Goal: Information Seeking & Learning: Get advice/opinions

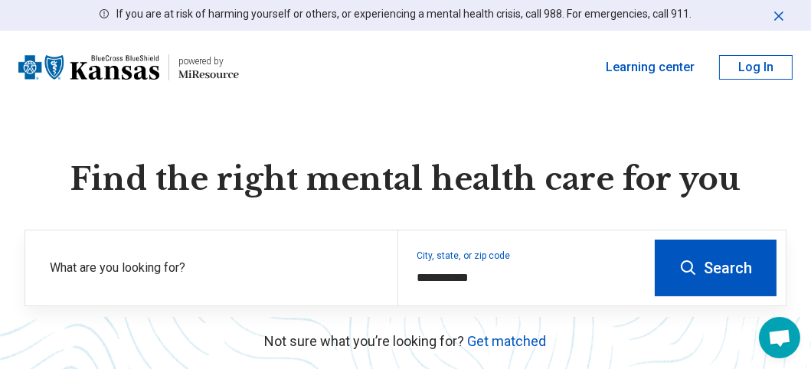
click at [766, 66] on button "Log In" at bounding box center [756, 67] width 74 height 25
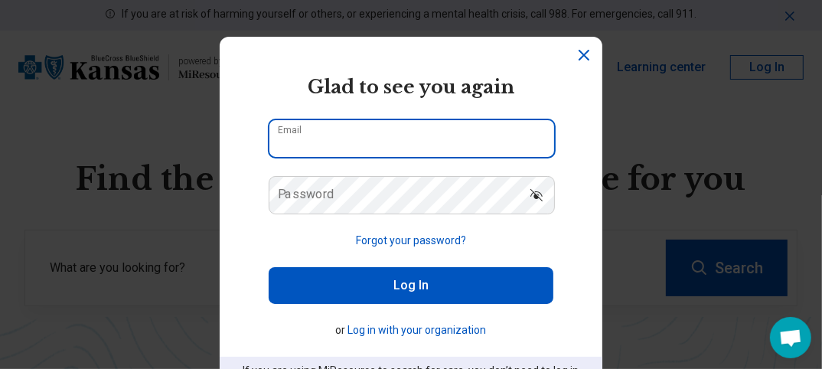
type input "**********"
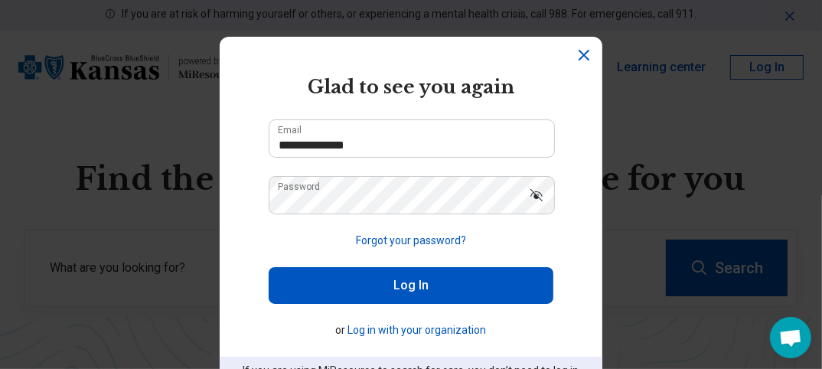
click at [432, 289] on button "Log In" at bounding box center [411, 285] width 285 height 37
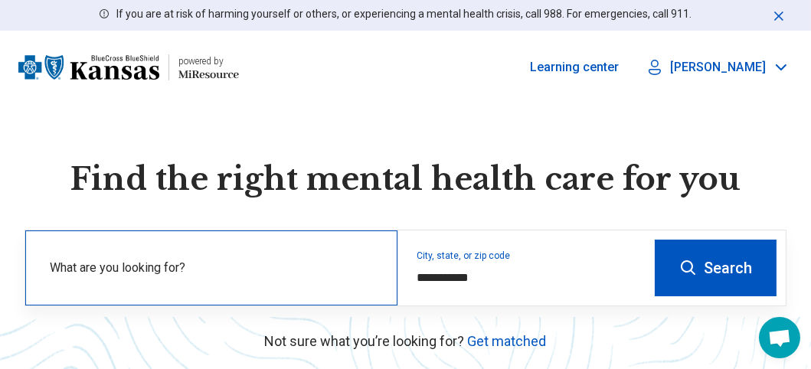
click at [315, 271] on label "What are you looking for?" at bounding box center [214, 268] width 329 height 18
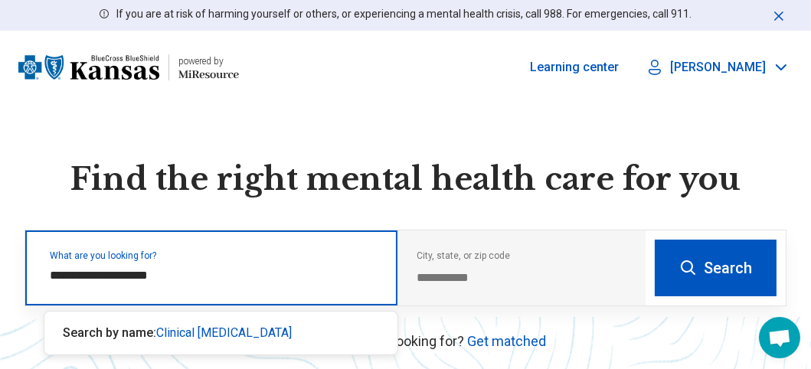
type input "**********"
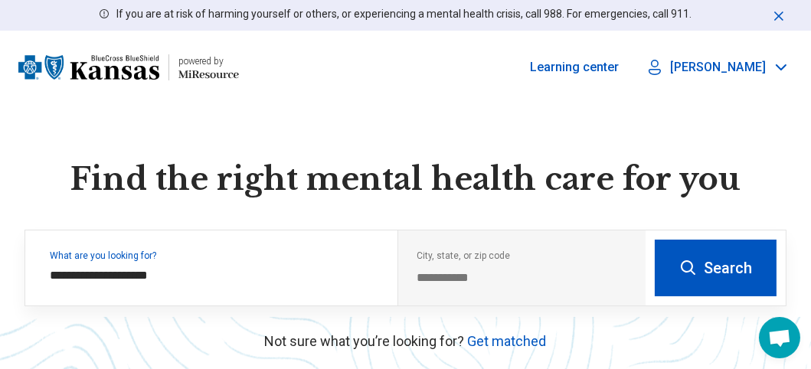
click at [704, 268] on button "Search" at bounding box center [716, 268] width 122 height 57
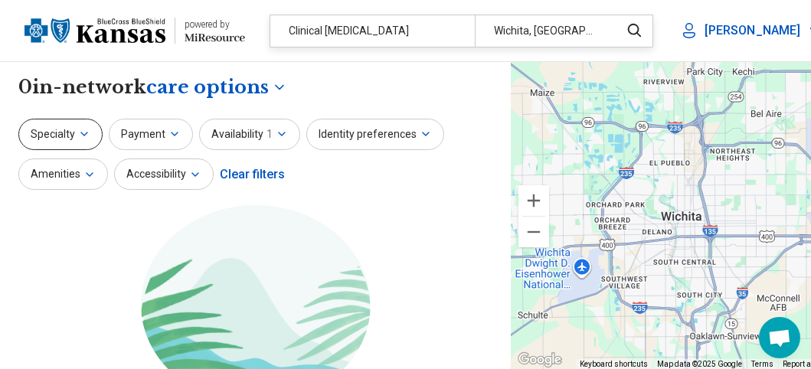
click at [82, 132] on icon "button" at bounding box center [84, 134] width 12 height 12
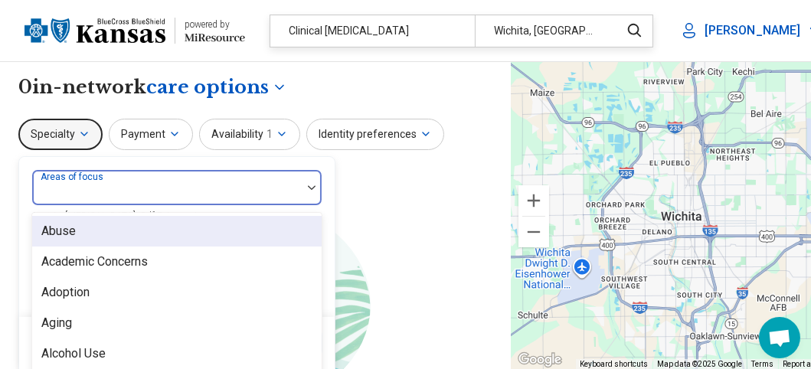
click at [224, 188] on div at bounding box center [166, 193] width 257 height 21
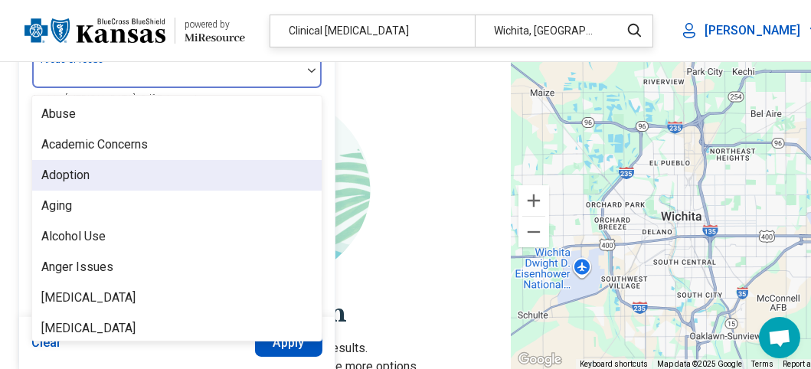
scroll to position [205, 0]
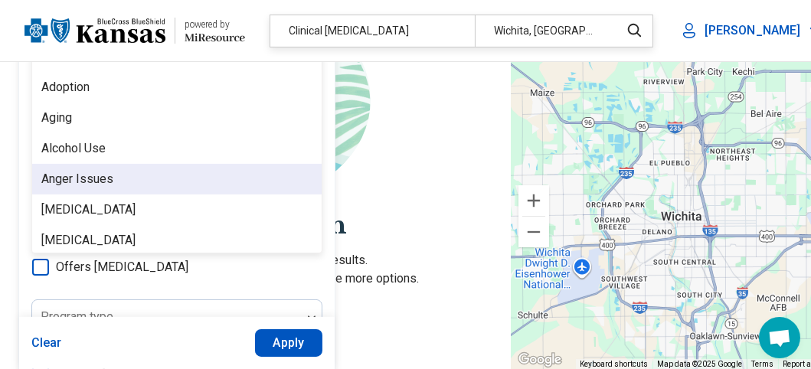
click at [237, 184] on div "Anger Issues" at bounding box center [176, 179] width 289 height 31
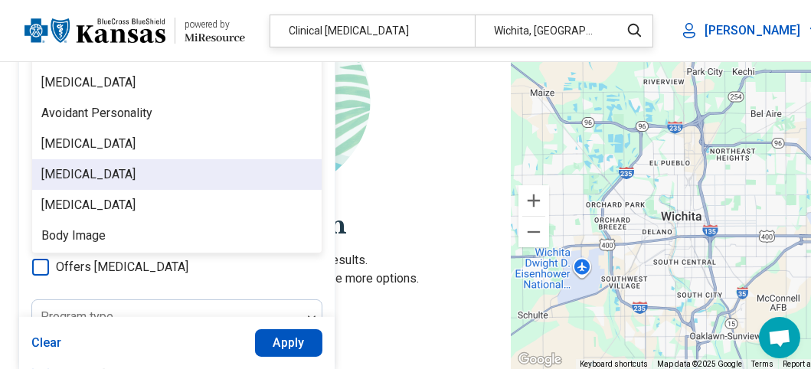
scroll to position [0, 0]
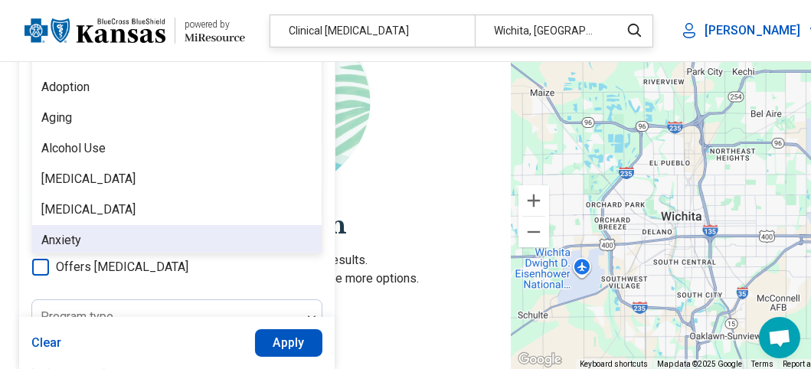
click at [151, 244] on div "Anxiety" at bounding box center [176, 240] width 289 height 31
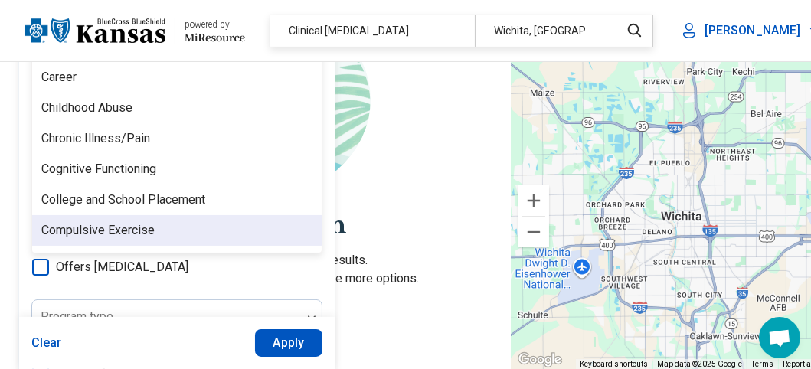
scroll to position [842, 0]
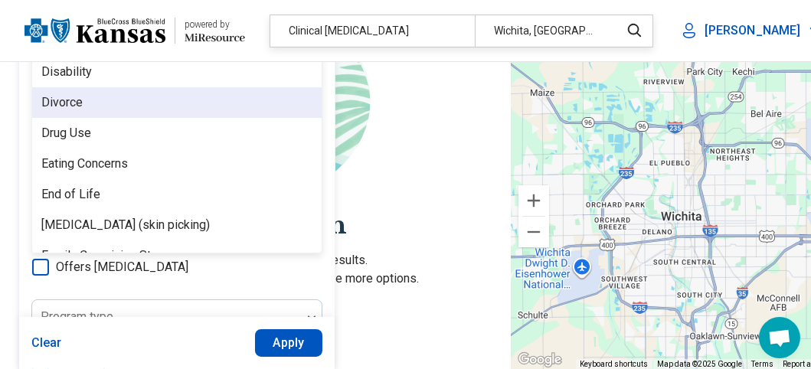
click at [68, 98] on div "Divorce" at bounding box center [61, 102] width 41 height 18
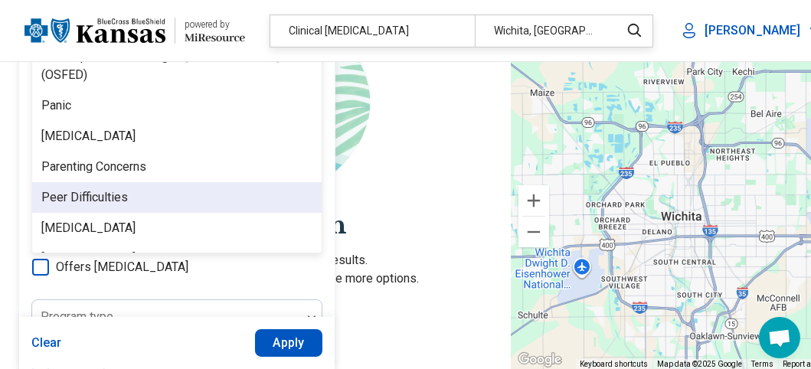
scroll to position [1965, 0]
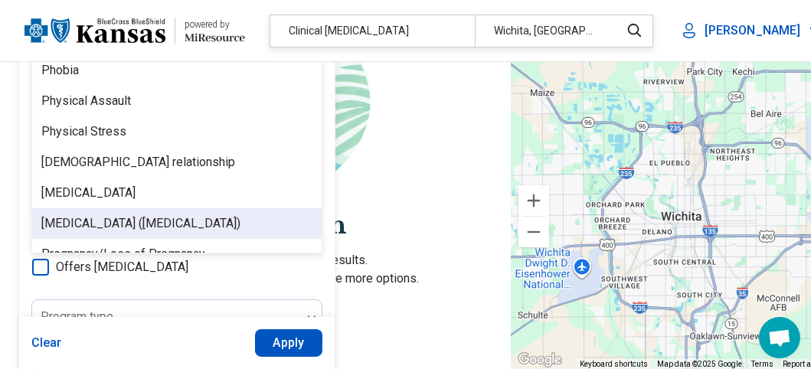
click at [178, 221] on div "[MEDICAL_DATA] ([MEDICAL_DATA])" at bounding box center [140, 223] width 199 height 18
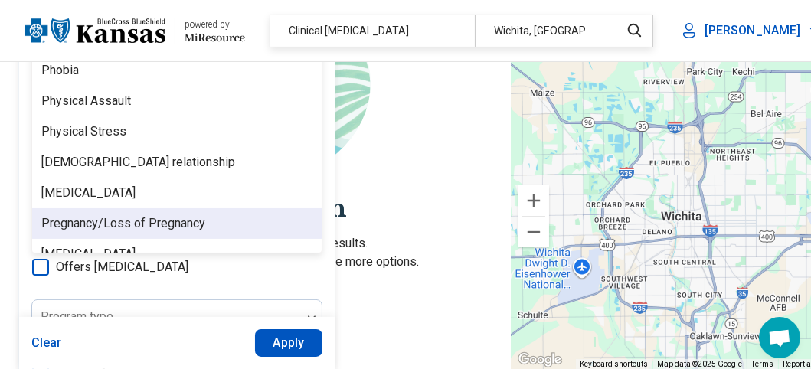
scroll to position [2246, 0]
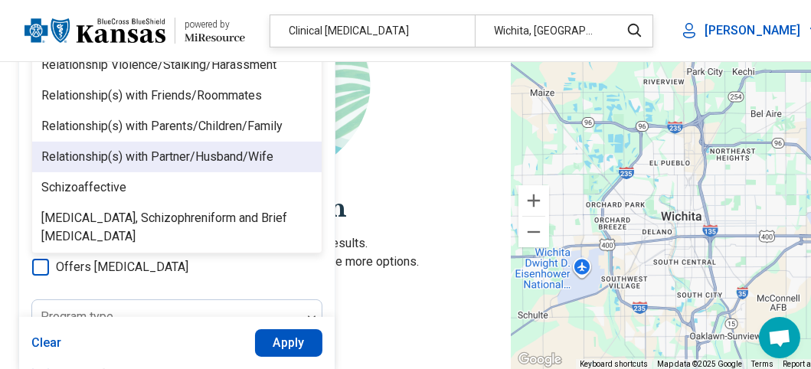
click at [169, 155] on div "Relationship(s) with Partner/Husband/Wife" at bounding box center [157, 157] width 232 height 18
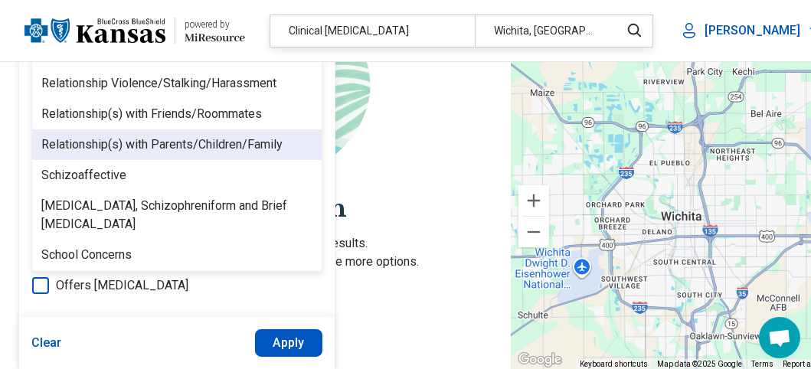
click at [168, 141] on div "Relationship(s) with Parents/Children/Family" at bounding box center [161, 145] width 241 height 18
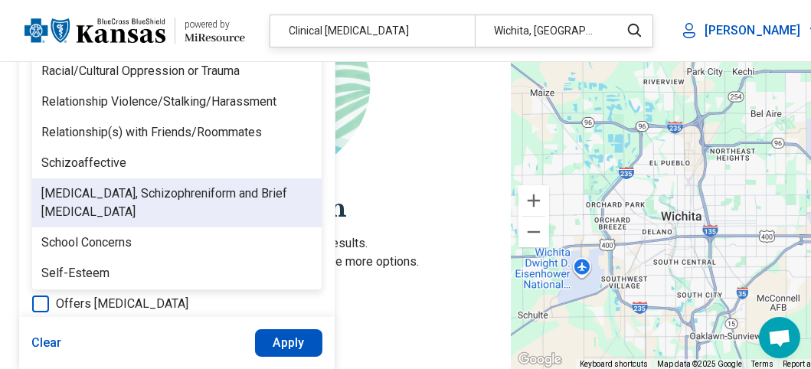
scroll to position [2527, 0]
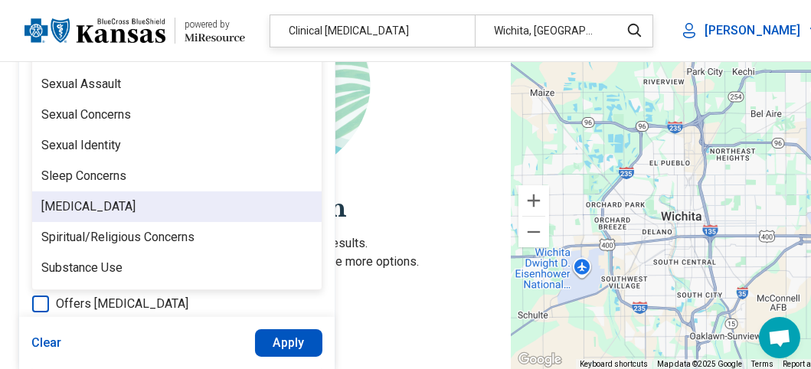
click at [188, 209] on div "[MEDICAL_DATA]" at bounding box center [176, 206] width 289 height 31
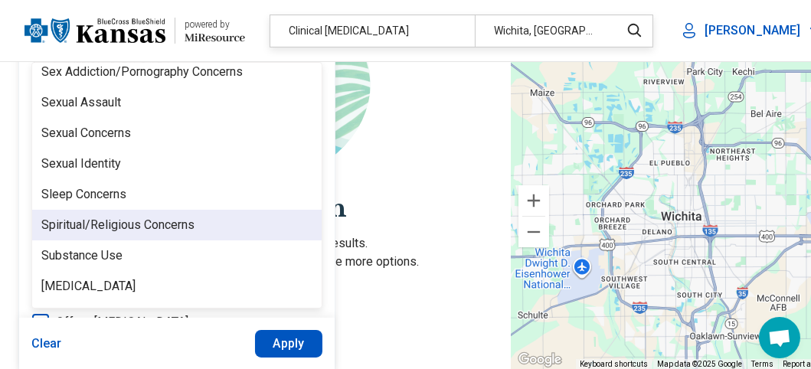
scroll to position [2645, 0]
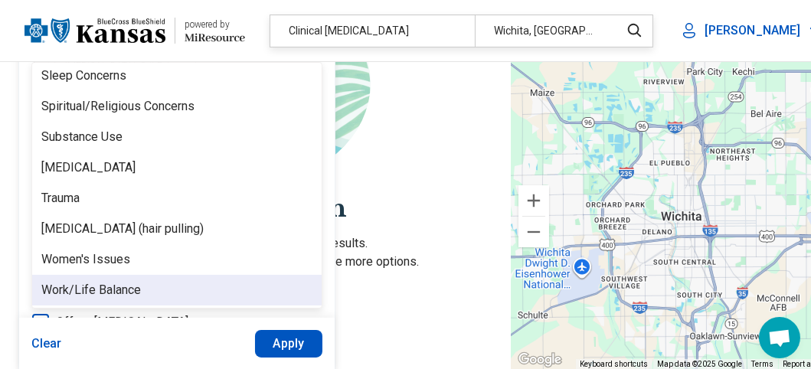
click at [155, 291] on div "Work/Life Balance" at bounding box center [176, 290] width 289 height 31
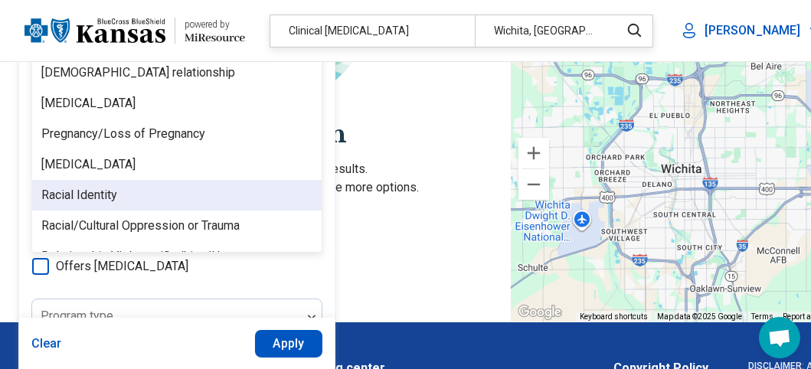
scroll to position [1773, 0]
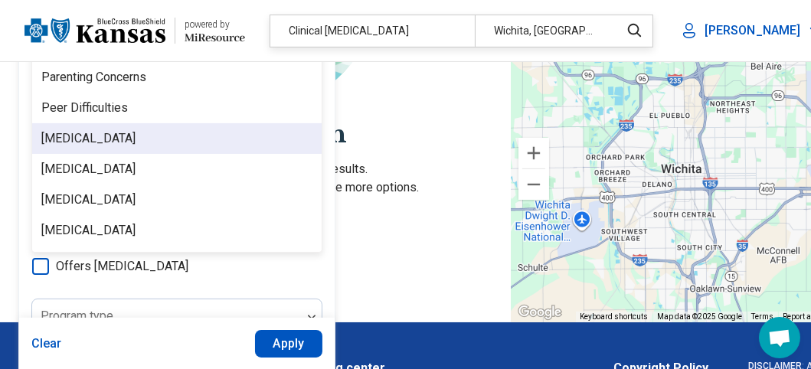
click at [80, 139] on div "[MEDICAL_DATA]" at bounding box center [88, 138] width 94 height 18
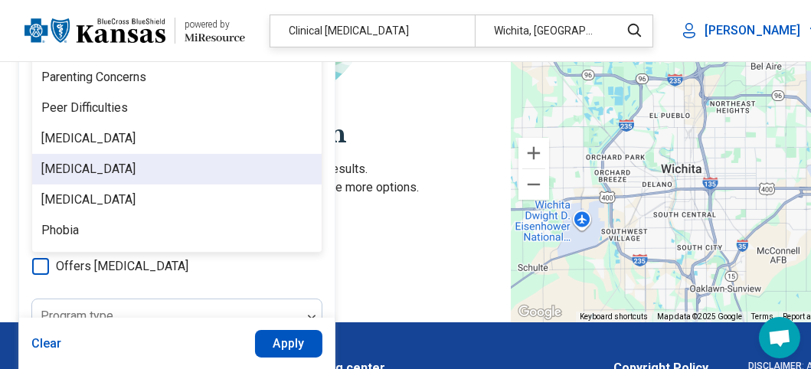
scroll to position [1492, 0]
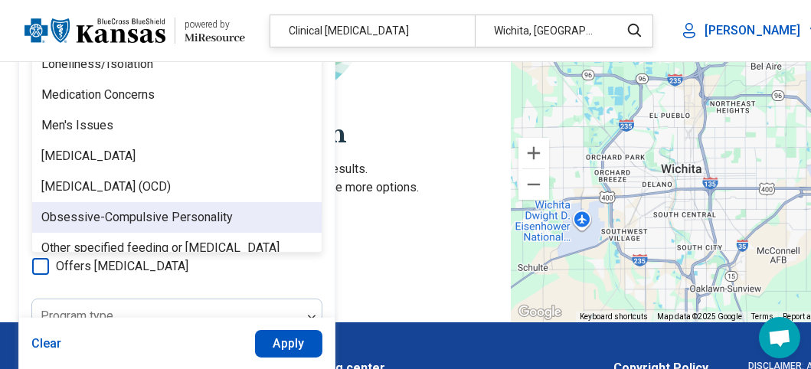
click at [119, 217] on div "Obsessive-Compulsive Personality" at bounding box center [136, 217] width 191 height 18
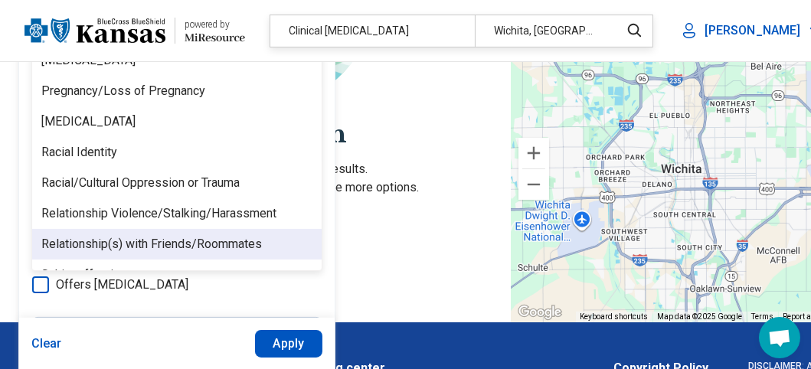
scroll to position [2554, 0]
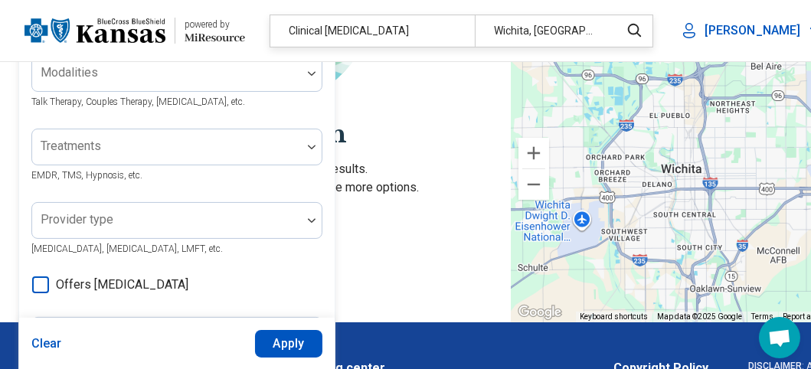
click at [276, 345] on button "Apply" at bounding box center [289, 343] width 68 height 28
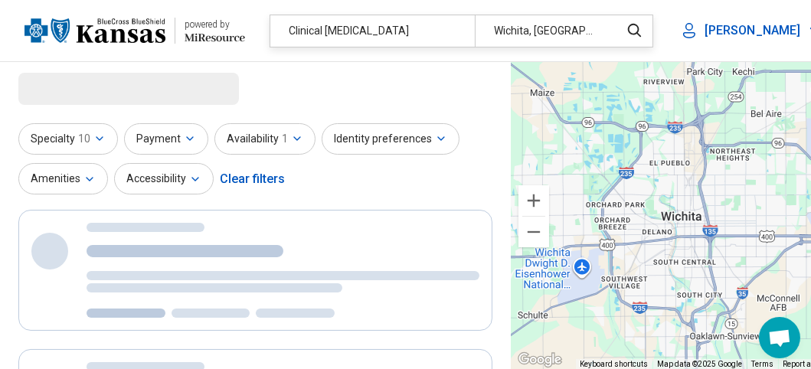
scroll to position [0, 0]
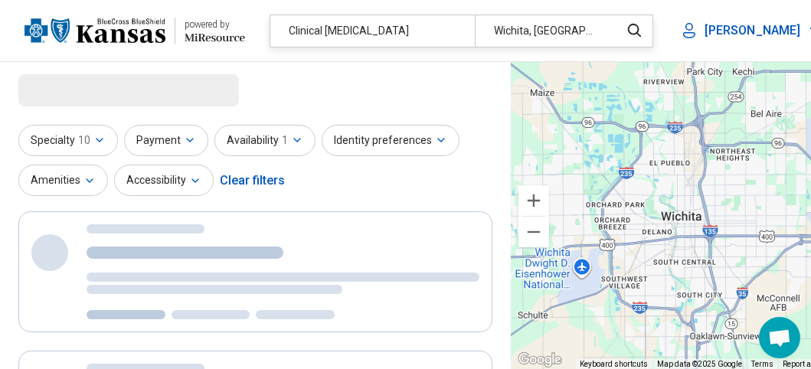
select select "***"
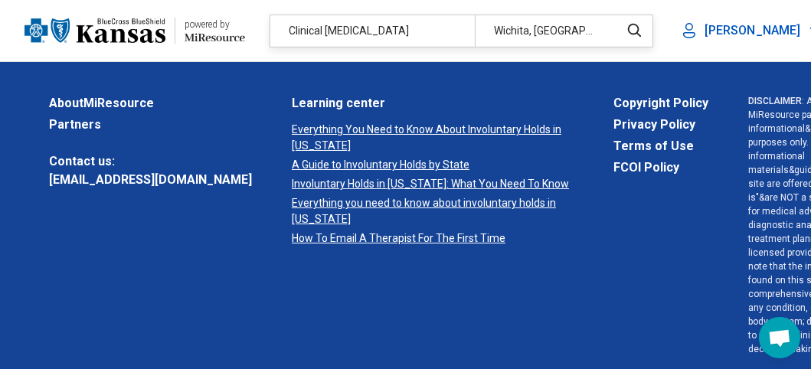
scroll to position [280, 0]
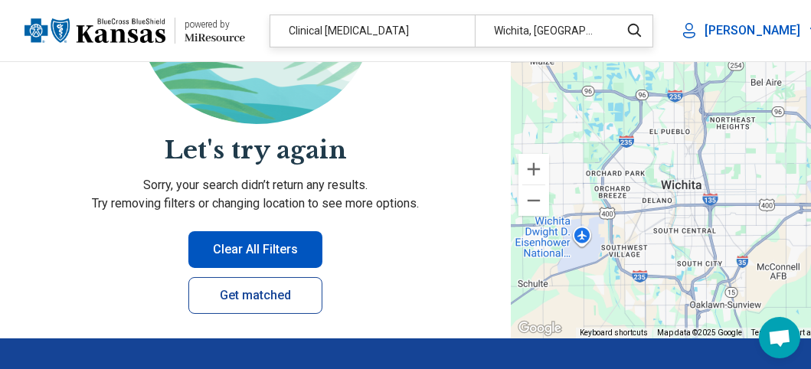
click at [262, 296] on link "Get matched" at bounding box center [255, 295] width 134 height 37
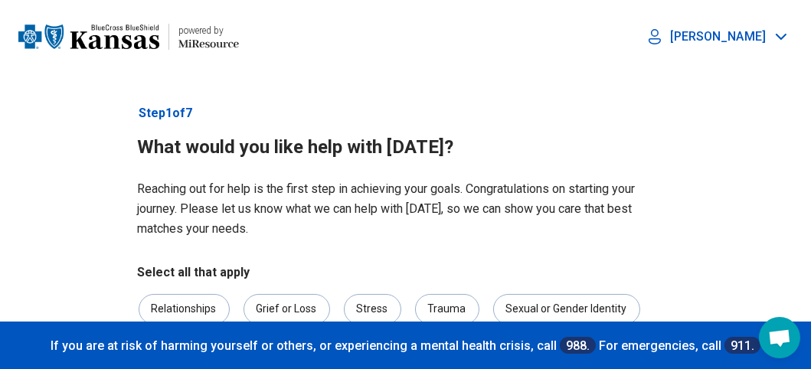
scroll to position [187, 0]
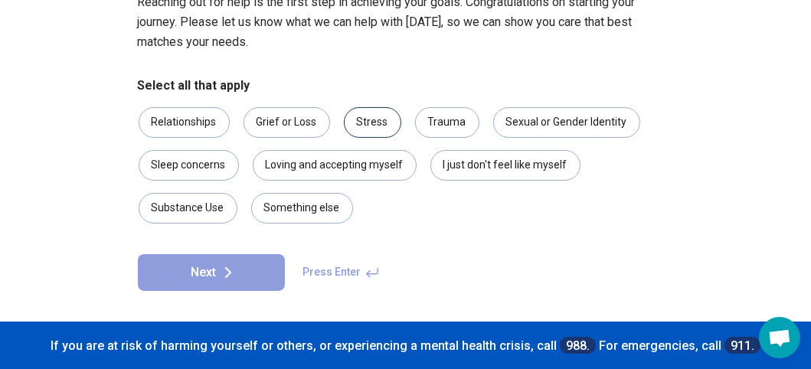
click at [364, 122] on div "Stress" at bounding box center [372, 122] width 57 height 31
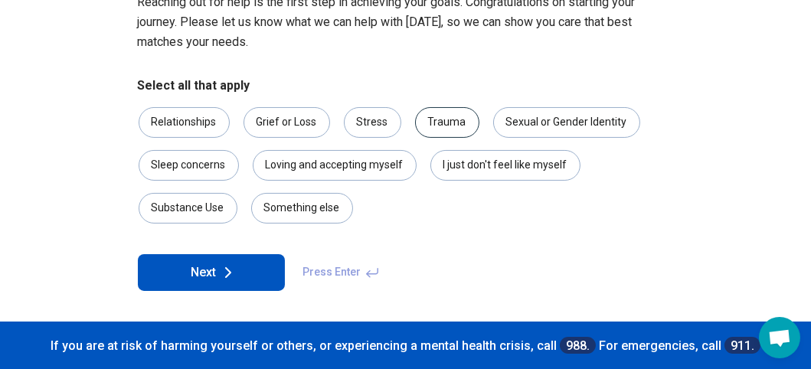
click at [441, 125] on div "Trauma" at bounding box center [447, 122] width 64 height 31
click at [202, 114] on div "Relationships" at bounding box center [184, 122] width 91 height 31
click at [308, 208] on div "Something else" at bounding box center [302, 208] width 102 height 31
click at [227, 275] on icon at bounding box center [228, 272] width 18 height 18
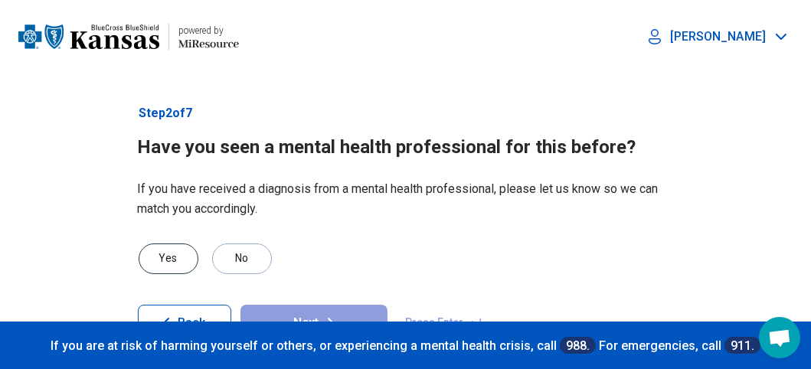
click at [165, 253] on div "Yes" at bounding box center [169, 258] width 60 height 31
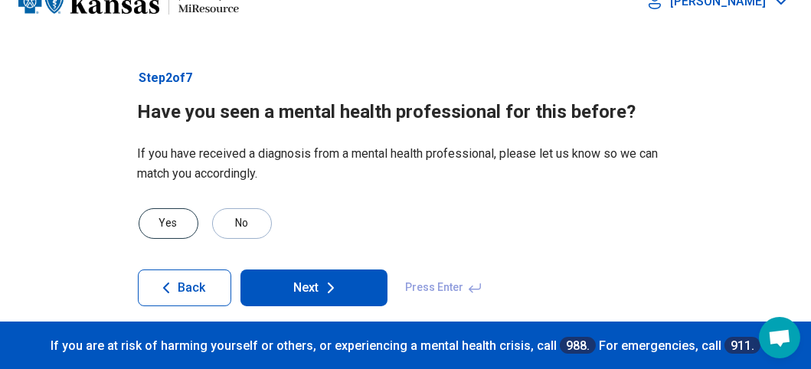
scroll to position [51, 0]
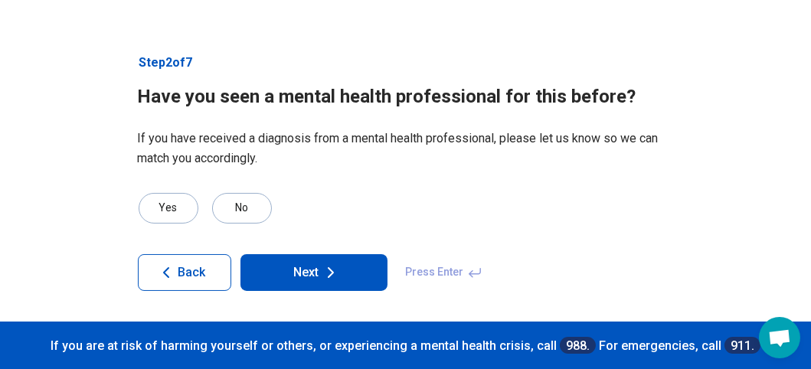
click at [314, 273] on button "Next" at bounding box center [313, 272] width 147 height 37
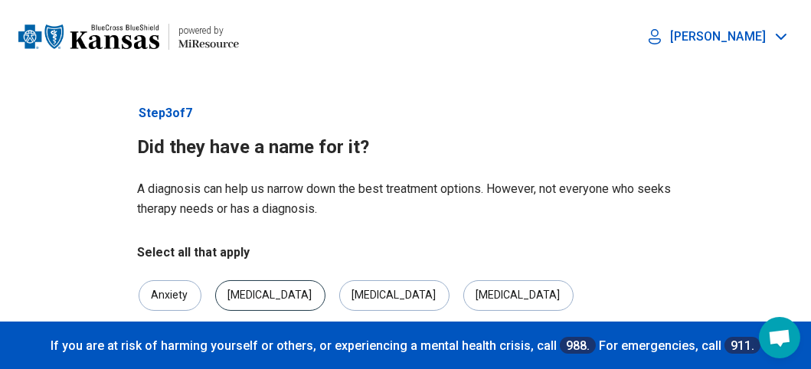
click at [267, 291] on div "[MEDICAL_DATA]" at bounding box center [270, 295] width 110 height 31
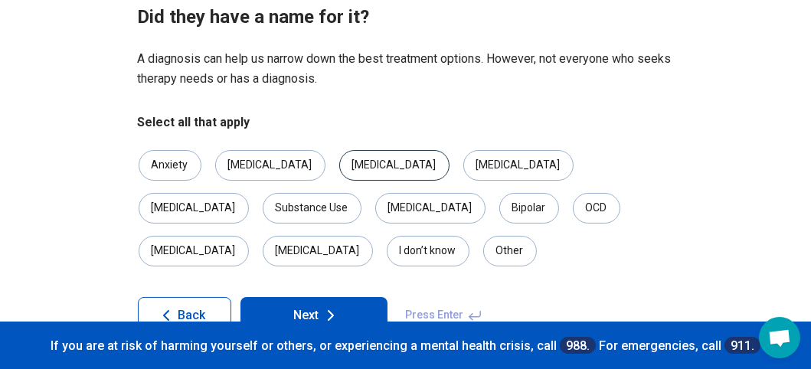
click at [339, 170] on div "[MEDICAL_DATA]" at bounding box center [394, 165] width 110 height 31
click at [175, 162] on div "Anxiety" at bounding box center [170, 165] width 63 height 31
click at [469, 236] on div "I don’t know" at bounding box center [428, 251] width 83 height 31
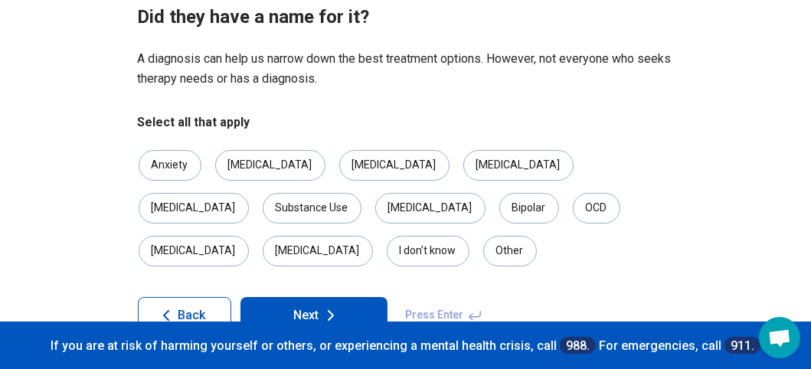
click at [338, 306] on icon at bounding box center [331, 315] width 18 height 18
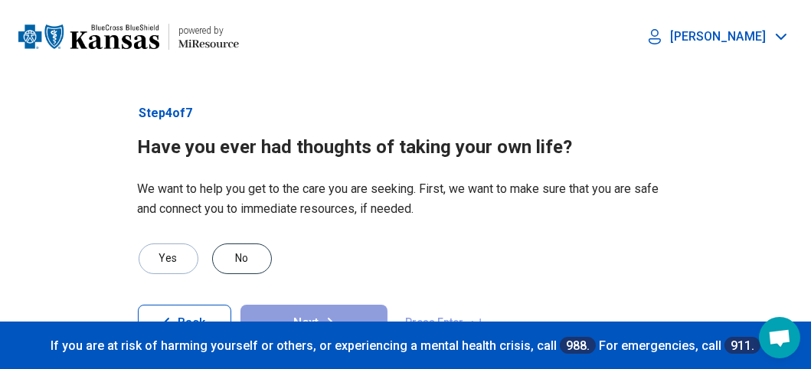
click at [251, 258] on div "No" at bounding box center [242, 258] width 60 height 31
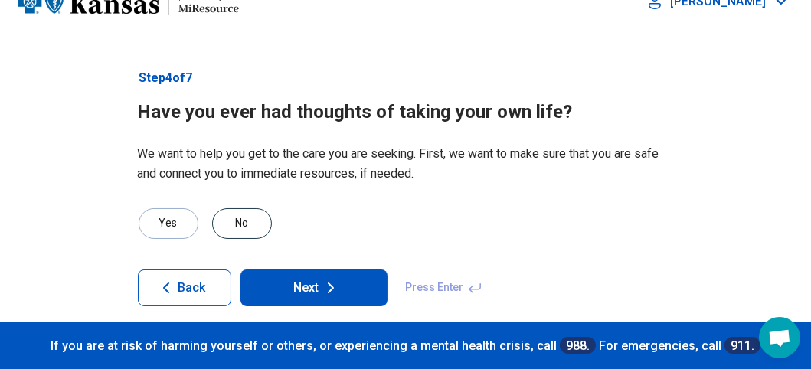
scroll to position [51, 0]
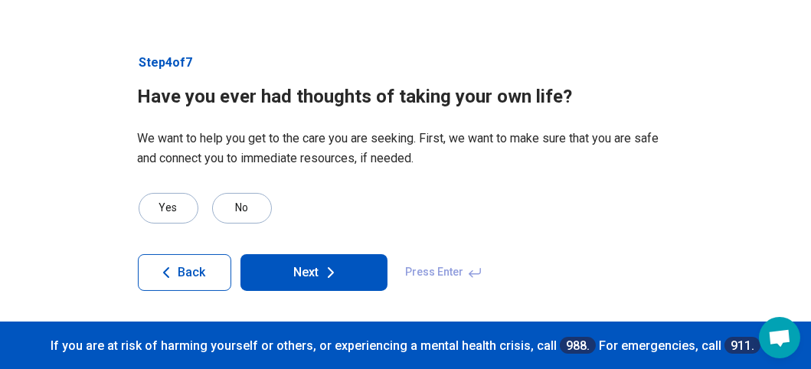
click at [296, 268] on button "Next" at bounding box center [313, 272] width 147 height 37
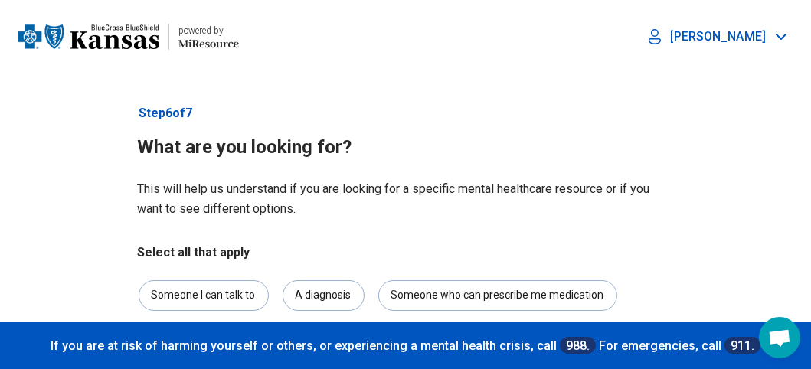
scroll to position [172, 0]
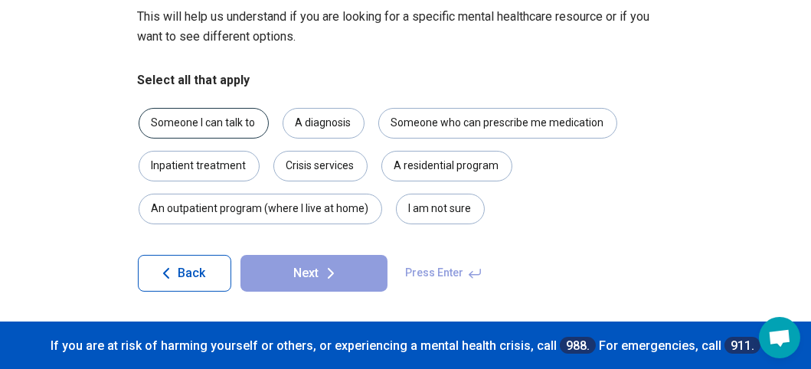
click at [248, 123] on div "Someone I can talk to" at bounding box center [204, 123] width 130 height 31
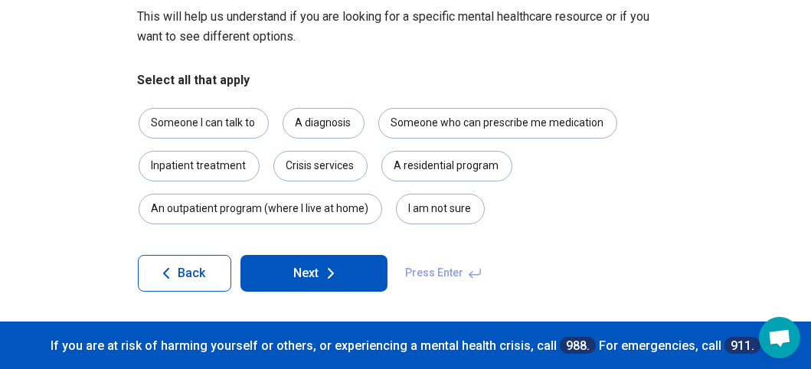
click at [309, 274] on button "Next" at bounding box center [313, 273] width 147 height 37
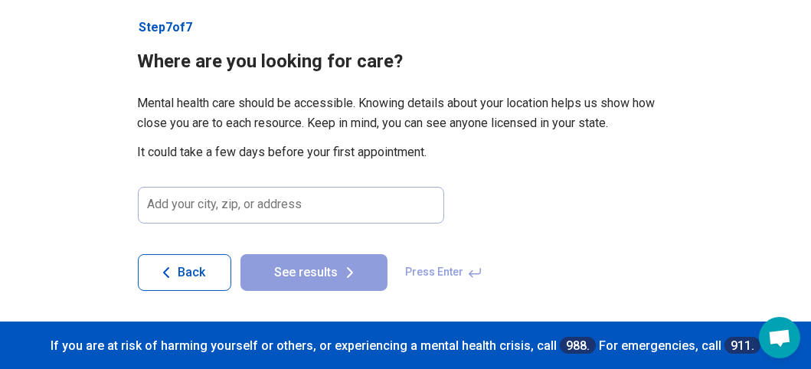
scroll to position [85, 0]
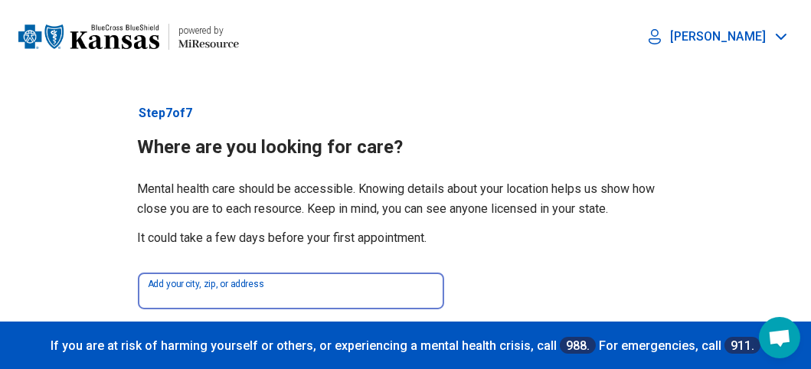
click at [321, 286] on input at bounding box center [291, 291] width 306 height 37
click at [284, 302] on input "*****" at bounding box center [291, 291] width 306 height 37
type input "*"
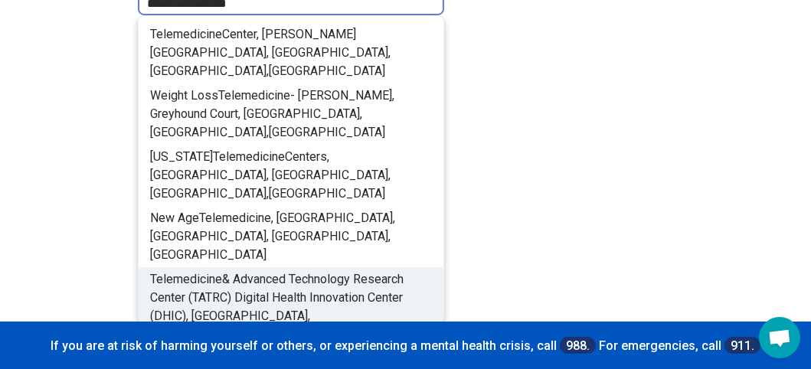
scroll to position [332, 0]
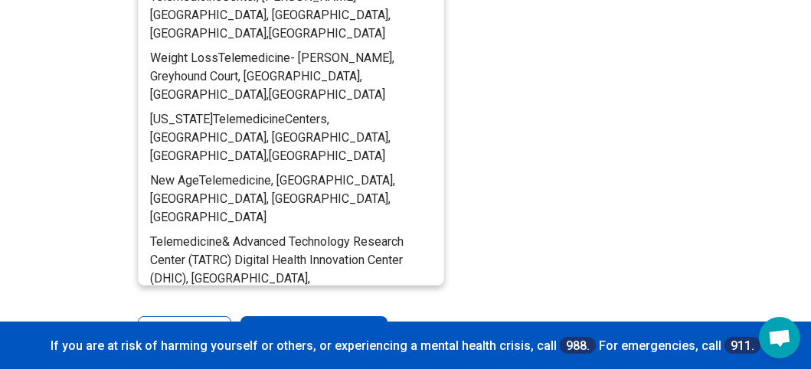
type input "**********"
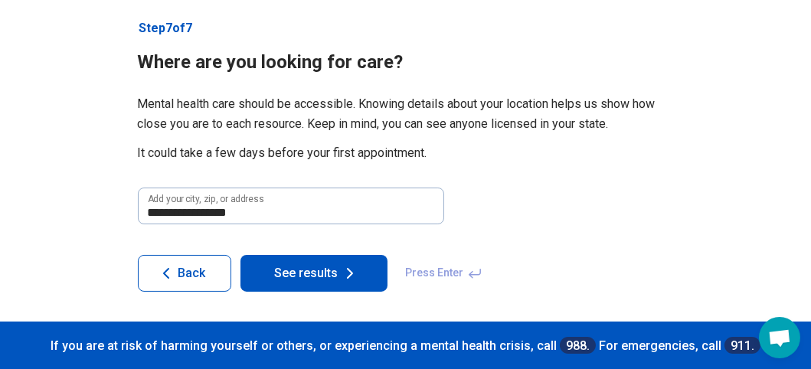
click at [302, 270] on button "See results" at bounding box center [313, 273] width 147 height 37
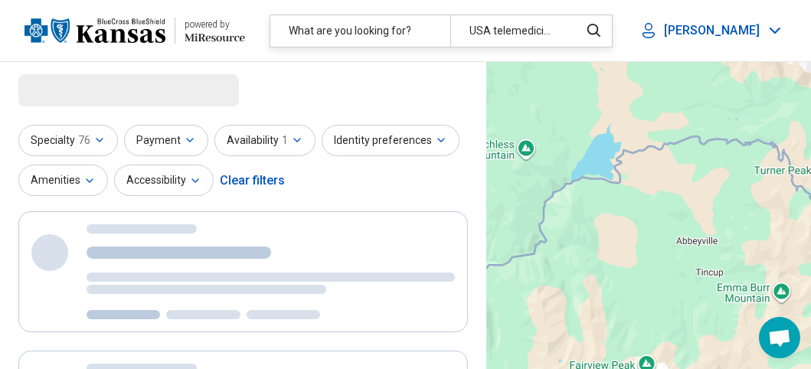
select select "***"
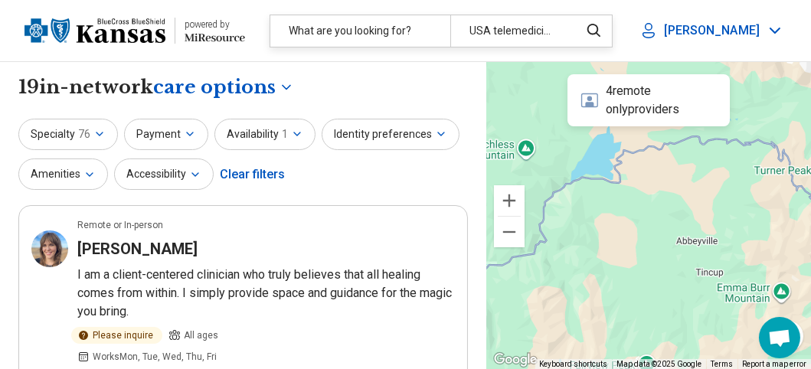
click at [588, 101] on icon at bounding box center [590, 100] width 20 height 21
click at [622, 92] on div "4 remote only providers" at bounding box center [648, 100] width 162 height 52
click at [268, 175] on div "Clear filters" at bounding box center [252, 174] width 65 height 37
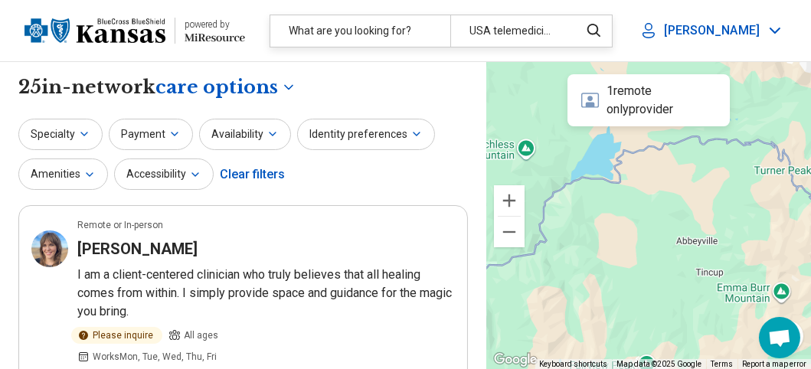
click at [258, 178] on div "Clear filters" at bounding box center [252, 174] width 65 height 37
click at [254, 176] on div "Clear filters" at bounding box center [252, 174] width 65 height 37
click at [238, 179] on div "Clear filters" at bounding box center [252, 174] width 65 height 37
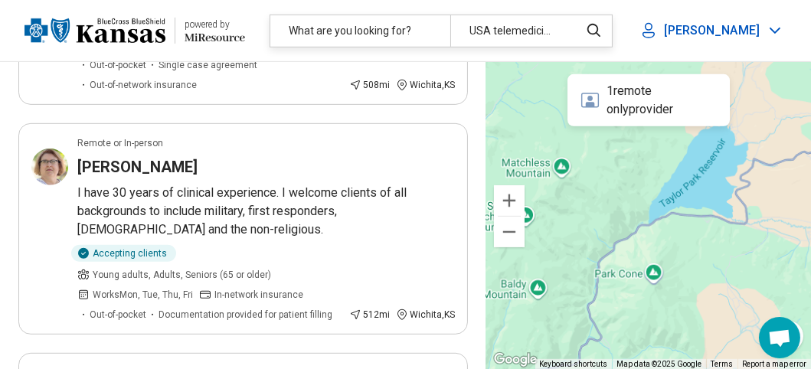
scroll to position [874, 0]
